Goal: Information Seeking & Learning: Check status

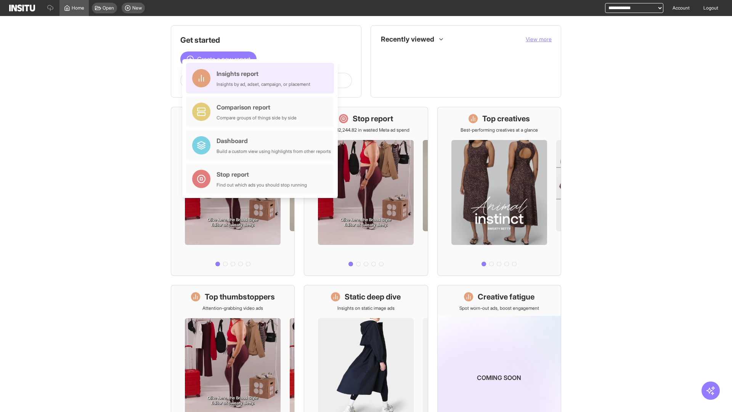
click at [262, 78] on div "Insights report Insights by ad, adset, campaign, or placement" at bounding box center [264, 78] width 94 height 18
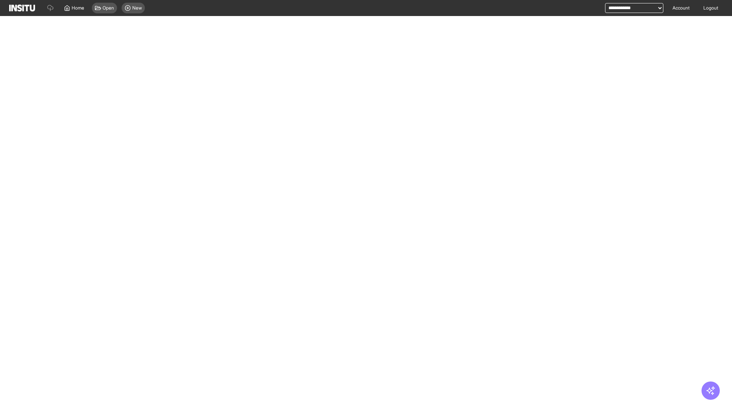
select select "**"
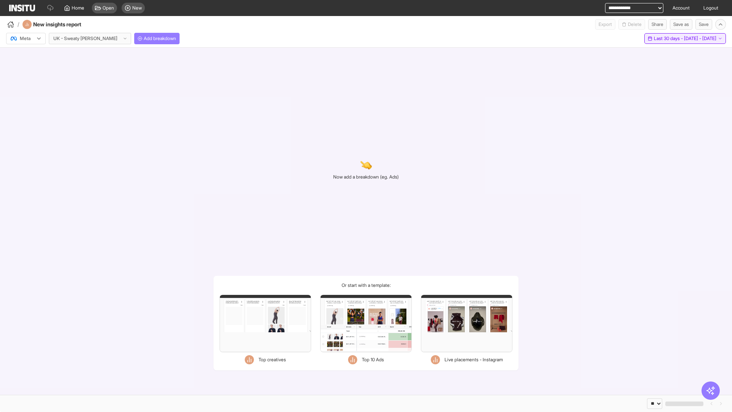
click at [668, 39] on span "Last 30 days - [DATE] - [DATE]" at bounding box center [685, 38] width 63 height 6
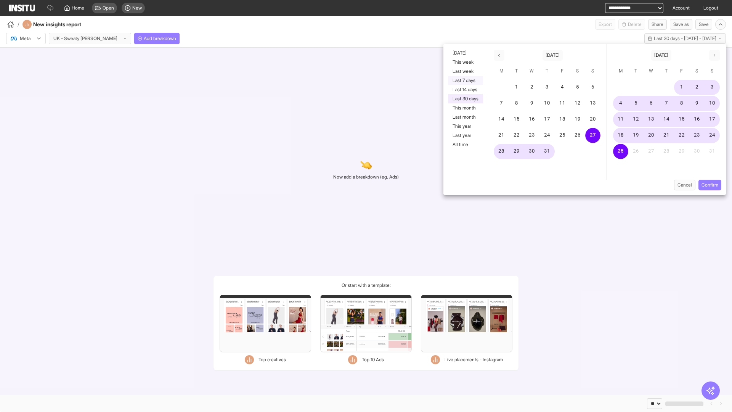
click at [465, 80] on button "Last 7 days" at bounding box center [465, 80] width 35 height 9
